Goal: Information Seeking & Learning: Learn about a topic

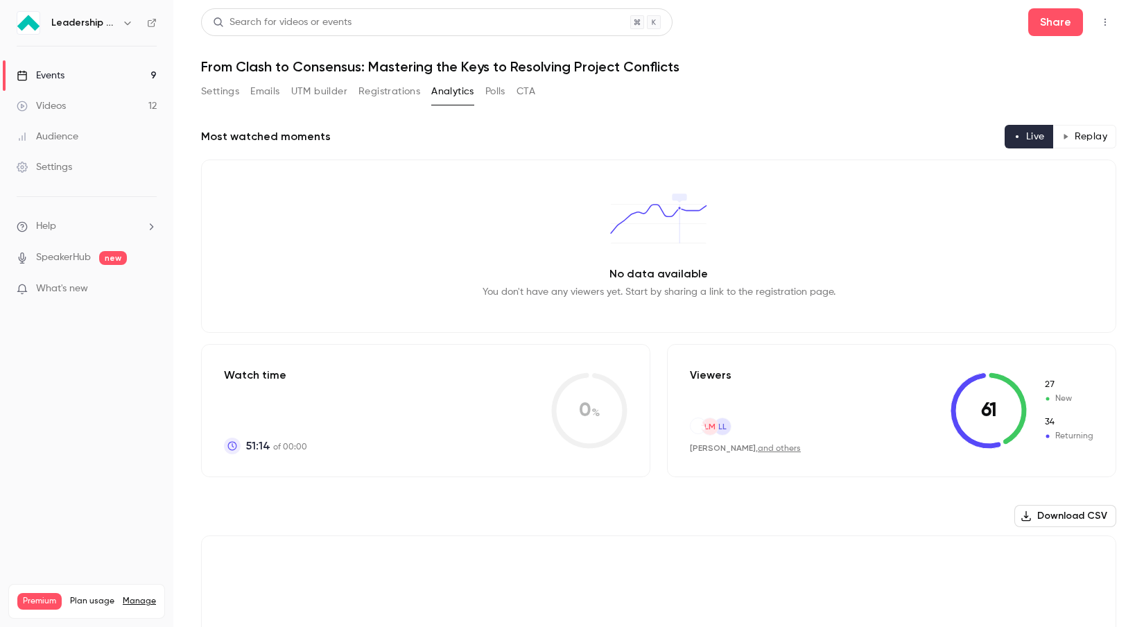
click at [499, 92] on button "Polls" at bounding box center [495, 91] width 20 height 22
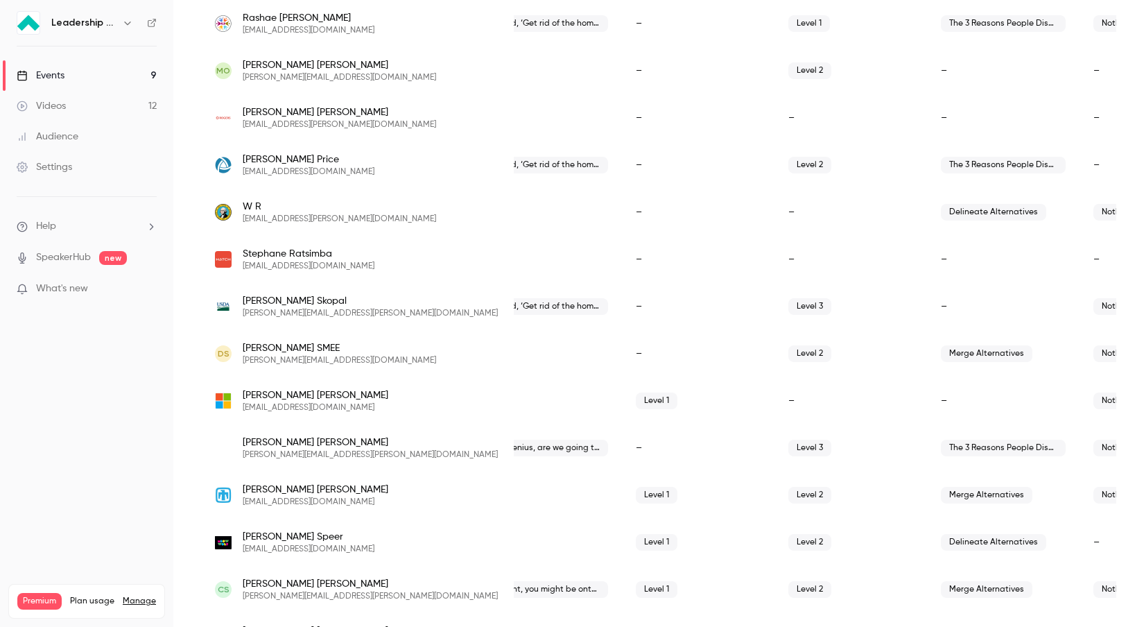
scroll to position [1952, 0]
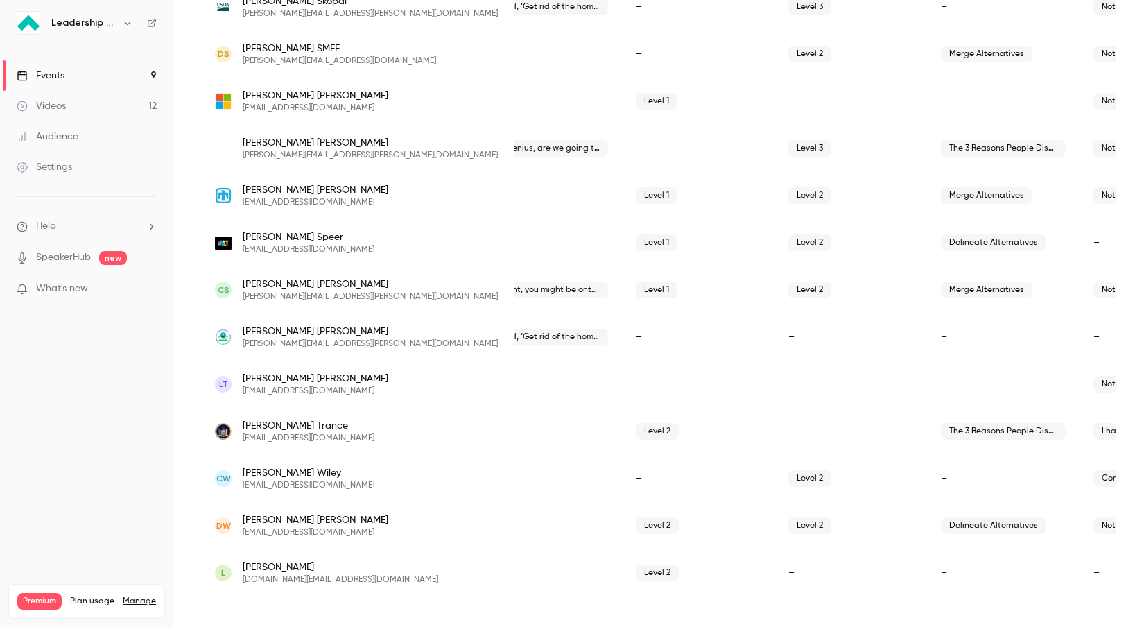
click at [1093, 432] on span "I have already put my name in chat for the exclusive webinar offer" at bounding box center [1155, 431] width 125 height 17
drag, startPoint x: 1048, startPoint y: 432, endPoint x: 991, endPoint y: 435, distance: 57.6
click at [1093, 435] on span "I have already put my name in chat for the exclusive webinar offer" at bounding box center [1155, 431] width 125 height 17
drag, startPoint x: 984, startPoint y: 431, endPoint x: 1088, endPoint y: 440, distance: 105.1
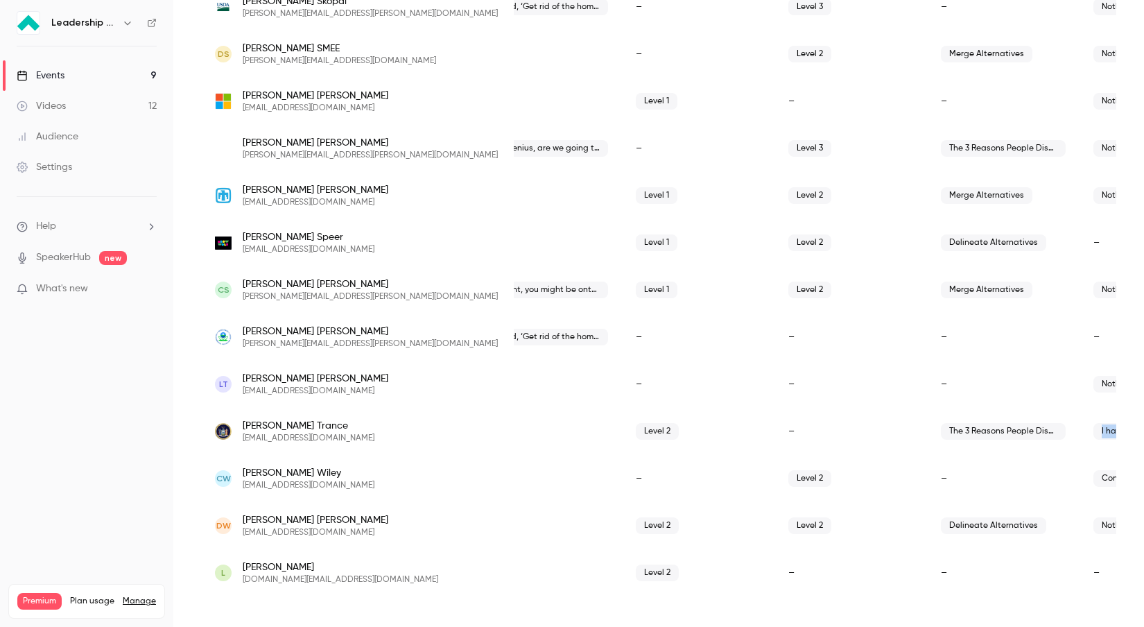
click at [1088, 440] on div "I have already put my name in chat for the exclusive webinar offer" at bounding box center [1155, 431] width 153 height 47
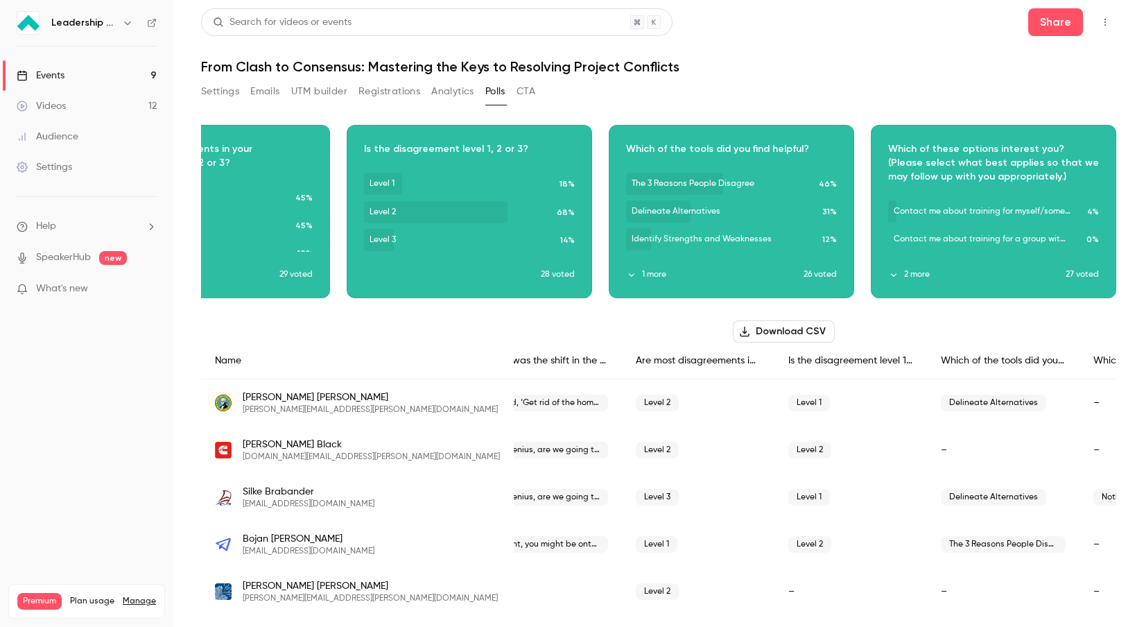
scroll to position [0, 641]
click at [915, 276] on button "2 more" at bounding box center [976, 274] width 177 height 12
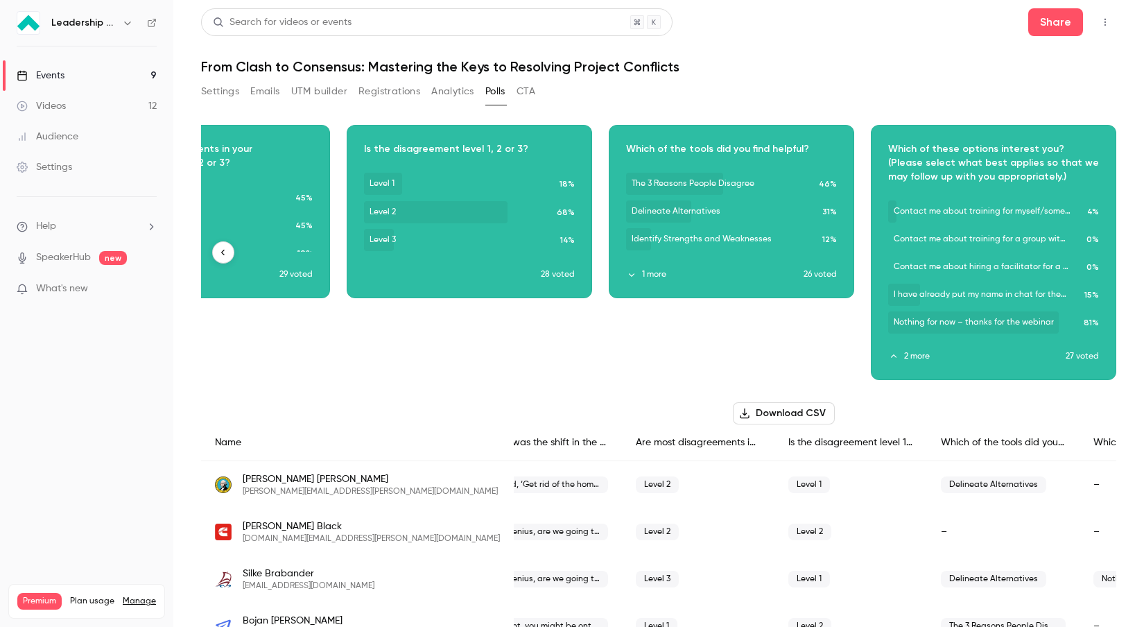
click at [1014, 371] on div "Download image" at bounding box center [993, 252] width 244 height 254
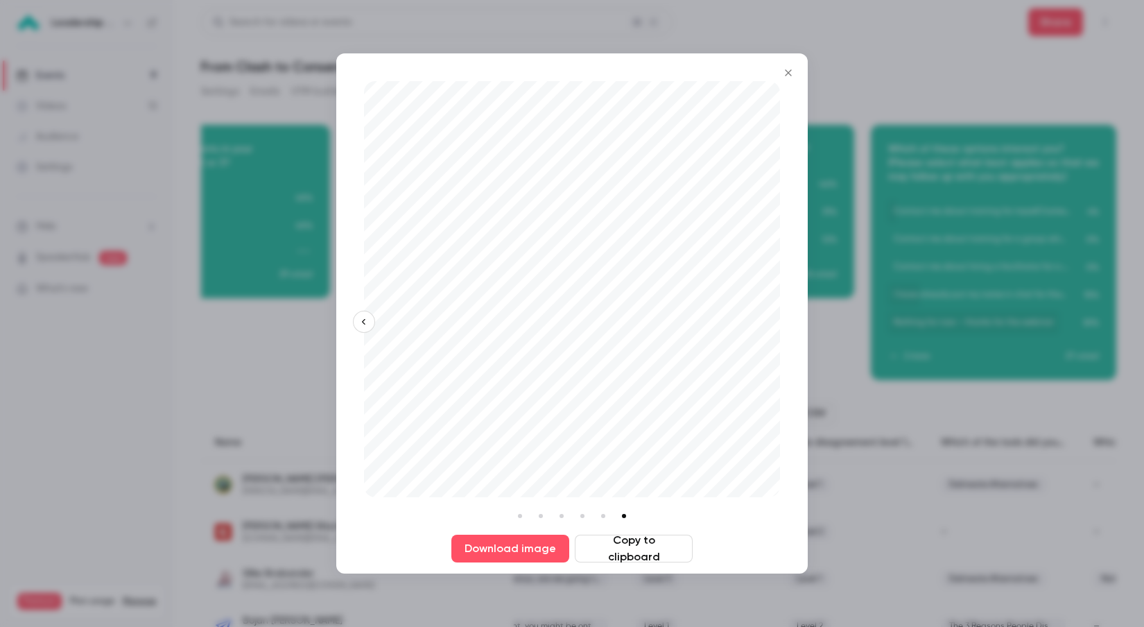
click at [788, 71] on icon "Close" at bounding box center [788, 72] width 17 height 11
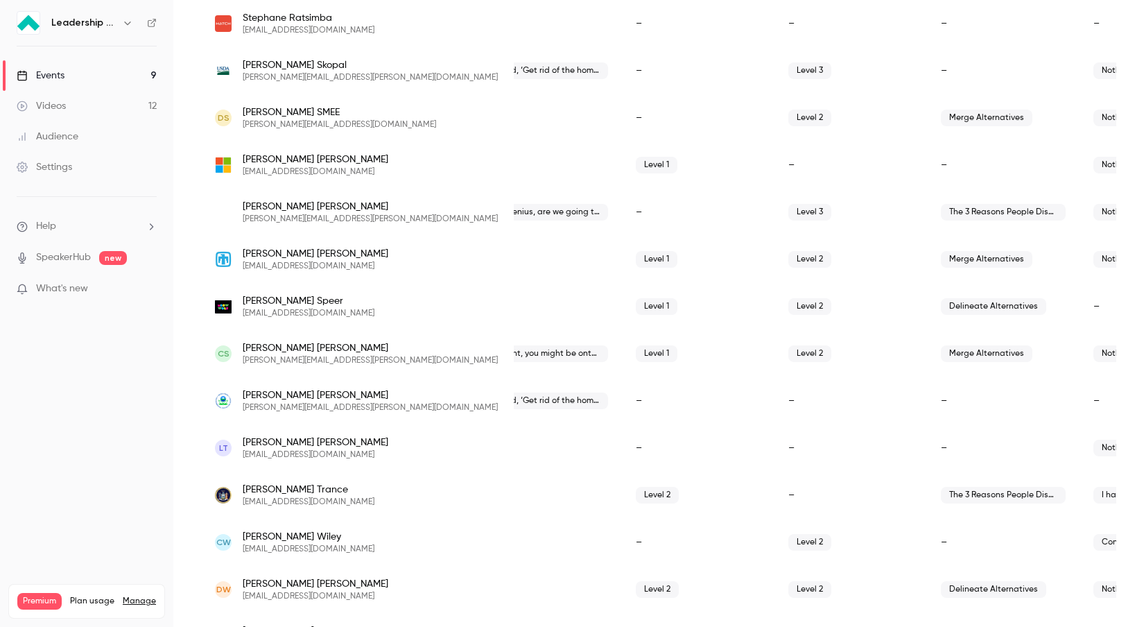
scroll to position [2033, 0]
